Goal: Information Seeking & Learning: Learn about a topic

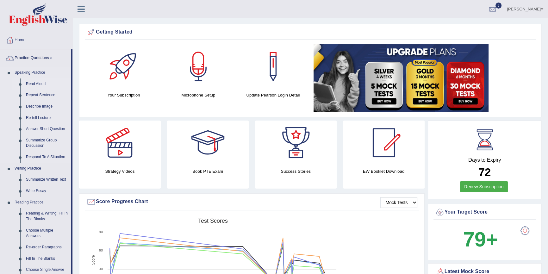
click at [38, 84] on link "Read Aloud" at bounding box center [47, 84] width 48 height 11
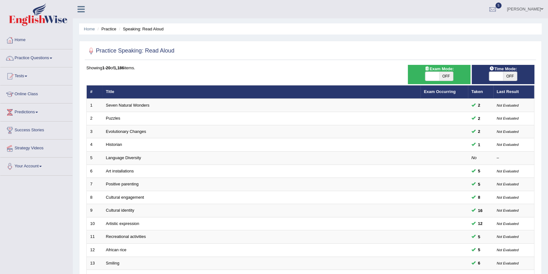
click at [126, 158] on link "Language Diversity" at bounding box center [123, 157] width 35 height 5
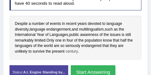
scroll to position [152, 0]
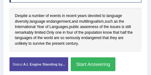
click at [97, 69] on button "Start Answering" at bounding box center [93, 65] width 45 height 14
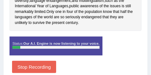
scroll to position [176, 0]
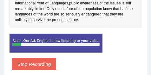
click at [43, 63] on button "Stop Recording" at bounding box center [34, 64] width 44 height 12
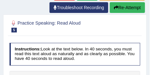
scroll to position [73, 0]
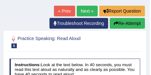
drag, startPoint x: 124, startPoint y: 25, endPoint x: 119, endPoint y: 29, distance: 6.5
click at [124, 25] on button "Re-Attempt" at bounding box center [127, 23] width 35 height 11
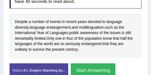
scroll to position [172, 0]
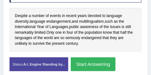
click at [96, 64] on button "Start Answering" at bounding box center [93, 65] width 45 height 14
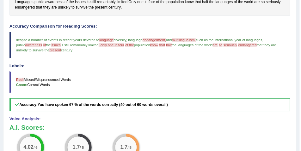
scroll to position [168, 0]
